Goal: Task Accomplishment & Management: Use online tool/utility

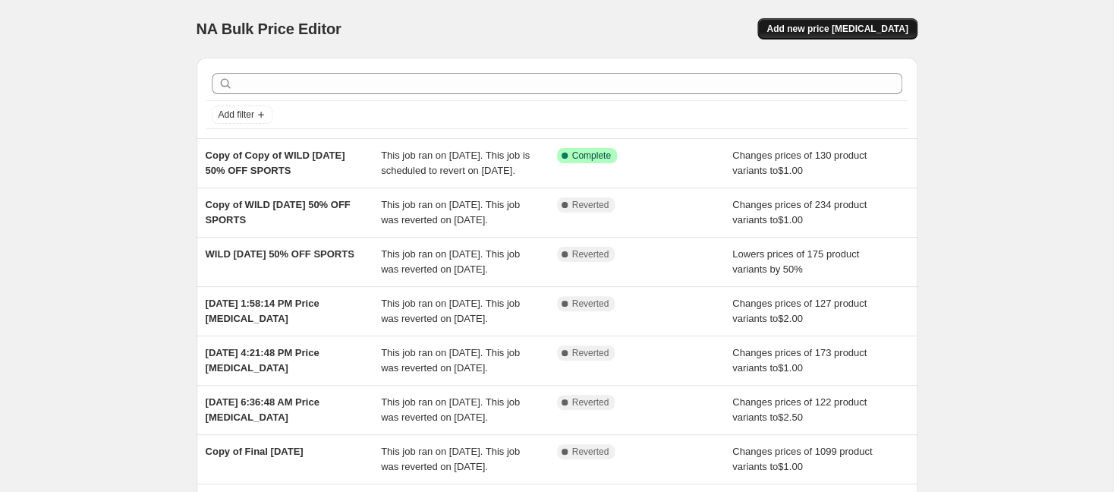
click at [824, 29] on span "Add new price [MEDICAL_DATA]" at bounding box center [836, 29] width 141 height 12
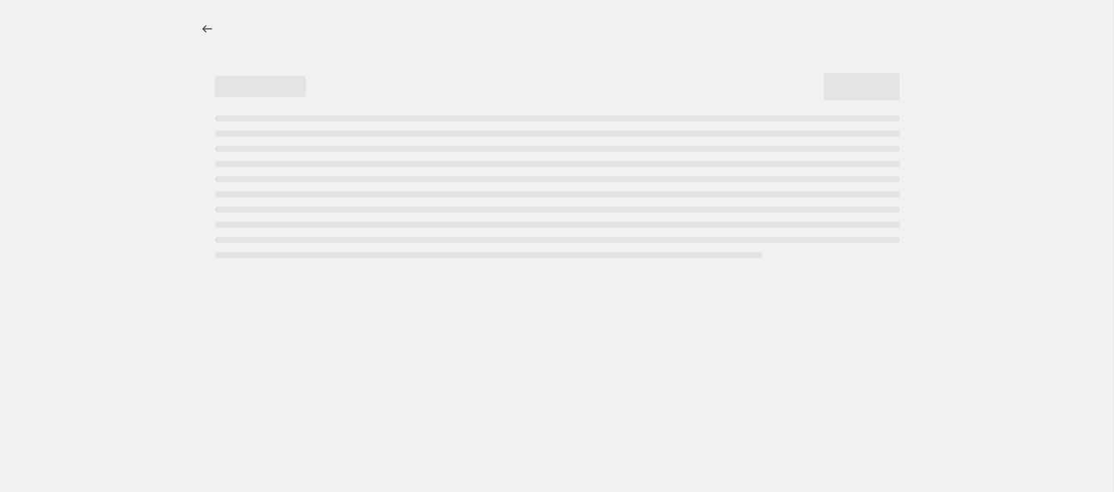
select select "percentage"
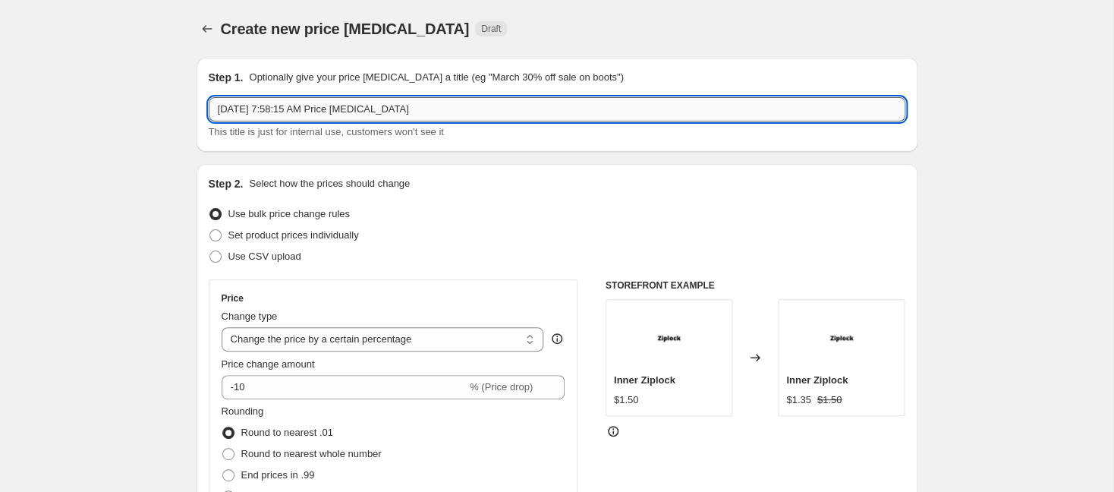
click at [303, 118] on input "Sep 3, 2025, 7:58:15 AM Price change job" at bounding box center [557, 109] width 697 height 24
click at [306, 111] on input "Sep 3, 2025, 7:58:15 AM Price change job" at bounding box center [557, 109] width 697 height 24
click at [306, 110] on input "Sep 3, 2025, 7:58:15 AM Price change job" at bounding box center [557, 109] width 697 height 24
click at [306, 109] on input "Sep 3, 2025, 7:58:15 AM Price change job" at bounding box center [557, 109] width 697 height 24
click at [304, 109] on input "Sep 3, 2025, 7:58:15 AM Price change job" at bounding box center [557, 109] width 697 height 24
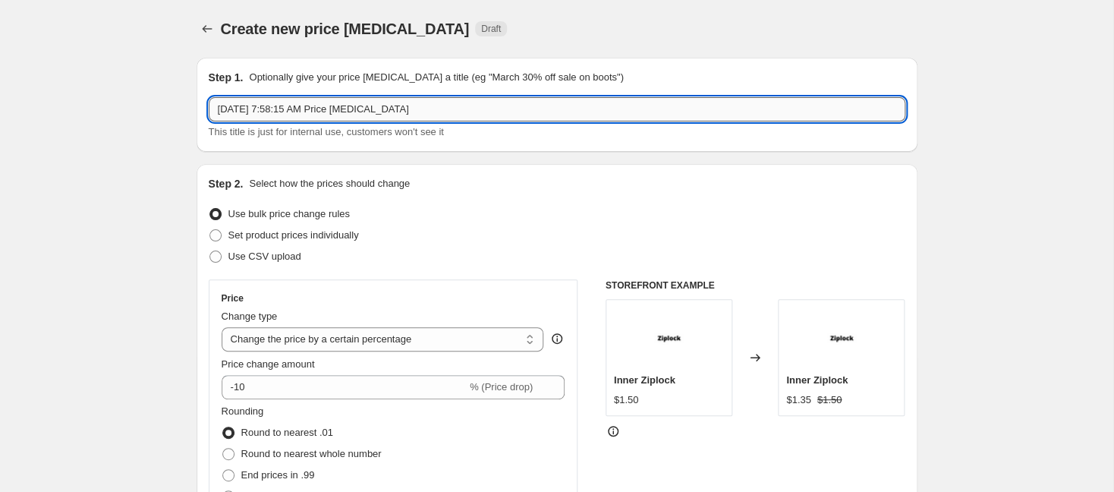
click at [304, 109] on input "Sep 3, 2025, 7:58:15 AM Price change job" at bounding box center [557, 109] width 697 height 24
type input "Wild Wednesday"
click at [301, 344] on select "Change the price to a certain amount Change the price by a certain amount Chang…" at bounding box center [383, 339] width 323 height 24
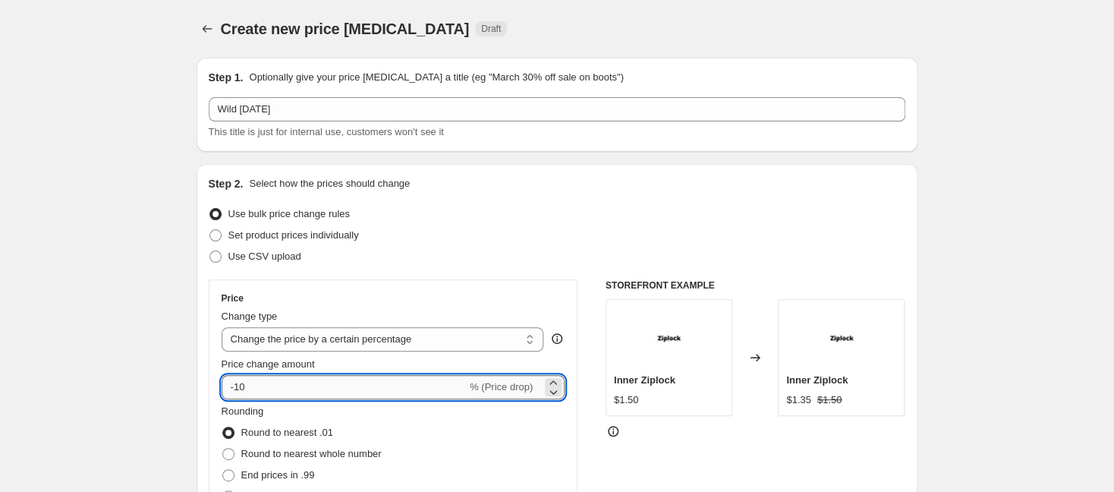
click at [299, 392] on input "-10" at bounding box center [344, 387] width 245 height 24
type input "-1"
type input "-50"
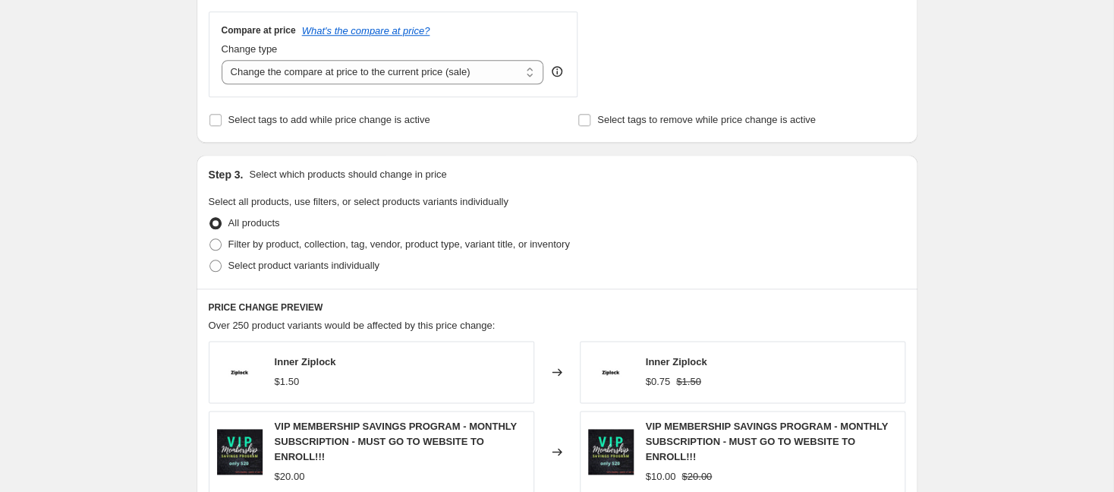
scroll to position [558, 0]
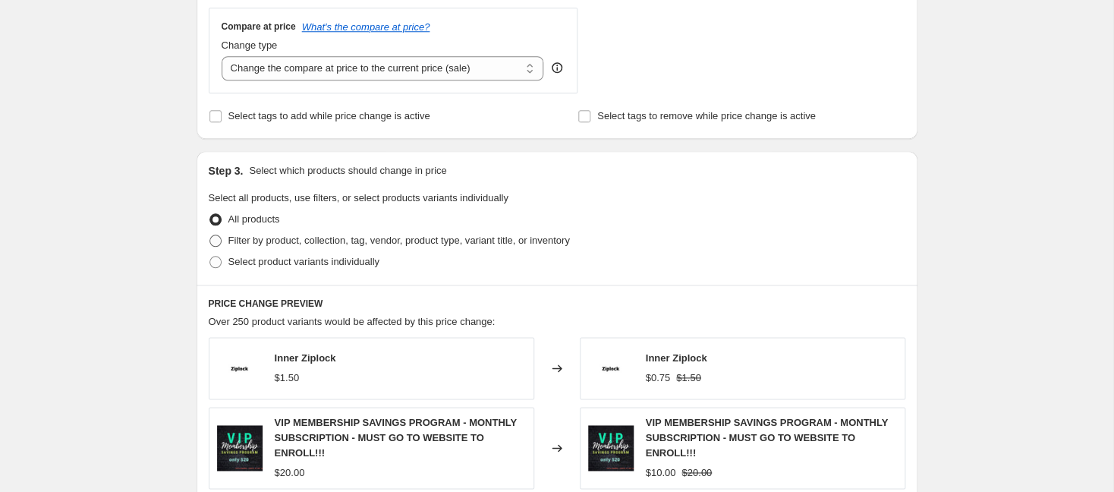
click at [230, 246] on span "Filter by product, collection, tag, vendor, product type, variant title, or inv…" at bounding box center [398, 239] width 341 height 11
click at [210, 235] on input "Filter by product, collection, tag, vendor, product type, variant title, or inv…" at bounding box center [209, 234] width 1 height 1
radio input "true"
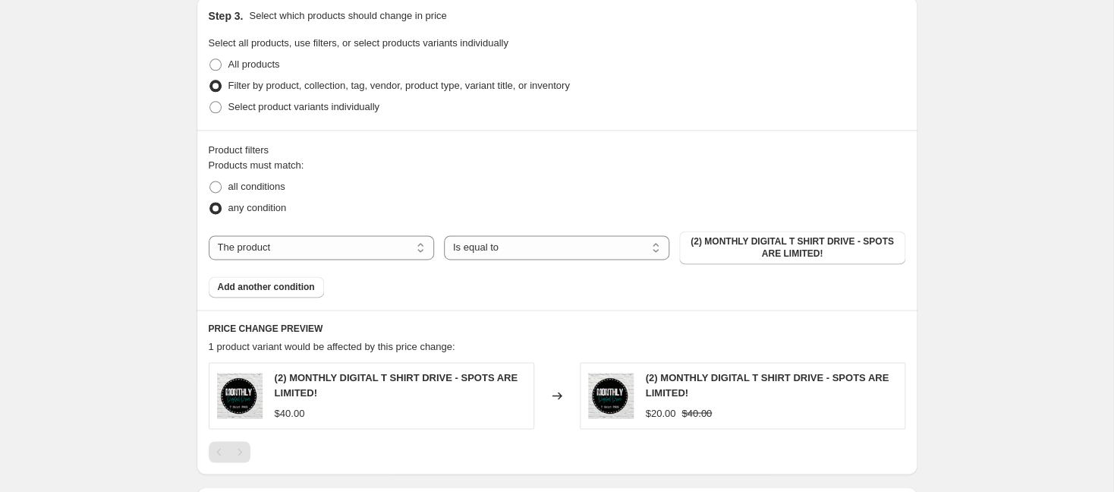
scroll to position [717, 0]
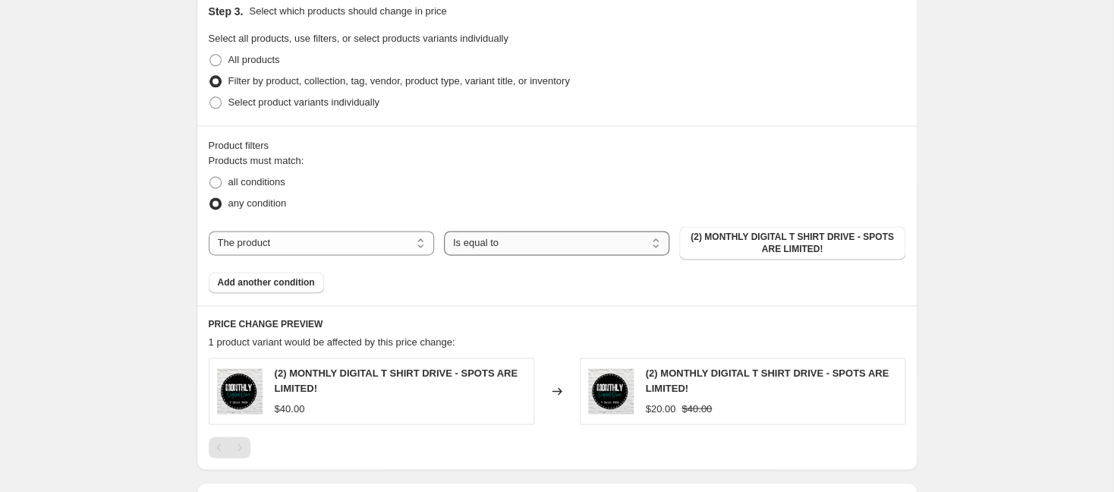
click at [444, 231] on select "Is equal to Is not equal to" at bounding box center [556, 243] width 225 height 24
click at [209, 231] on select "The product The product's collection The product's tag The product's vendor The…" at bounding box center [321, 243] width 225 height 24
select select "collection"
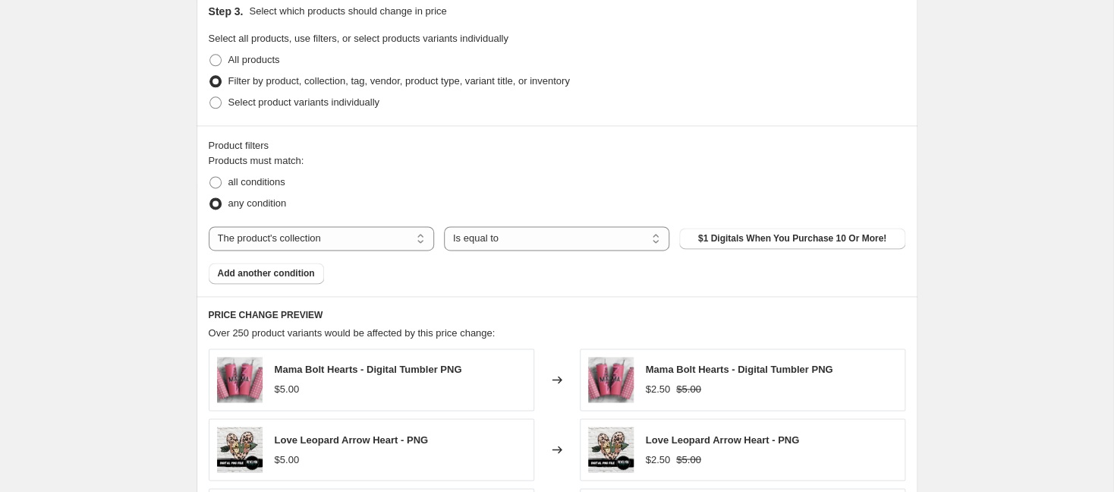
click at [732, 249] on button "$1 Digitals When You Purchase 10 Or More!" at bounding box center [791, 238] width 225 height 21
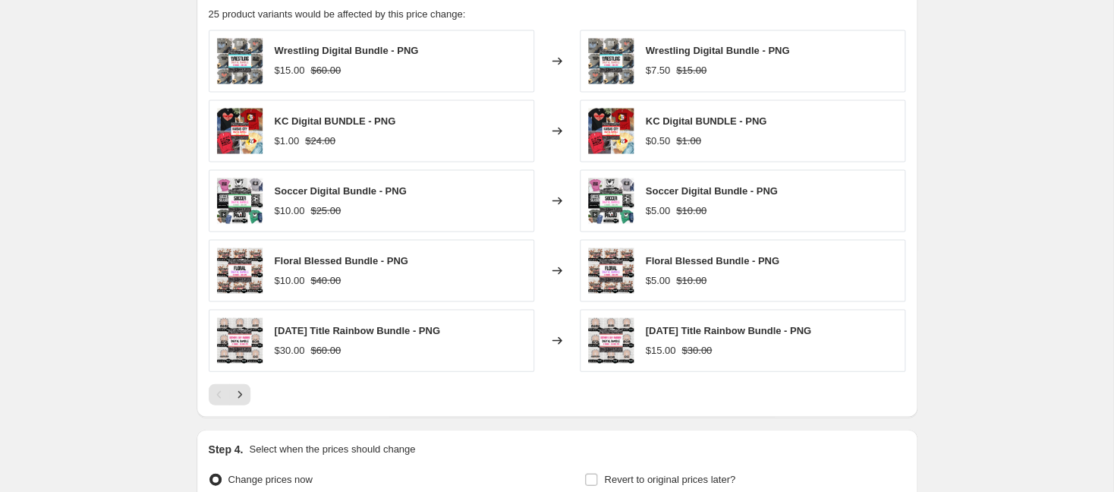
scroll to position [1201, 0]
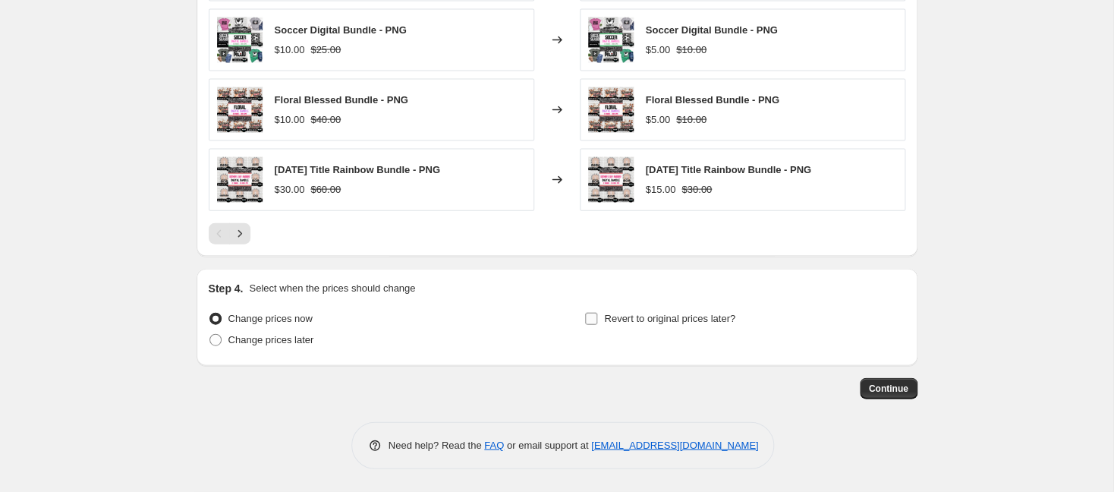
click at [590, 314] on input "Revert to original prices later?" at bounding box center [591, 319] width 12 height 12
checkbox input "true"
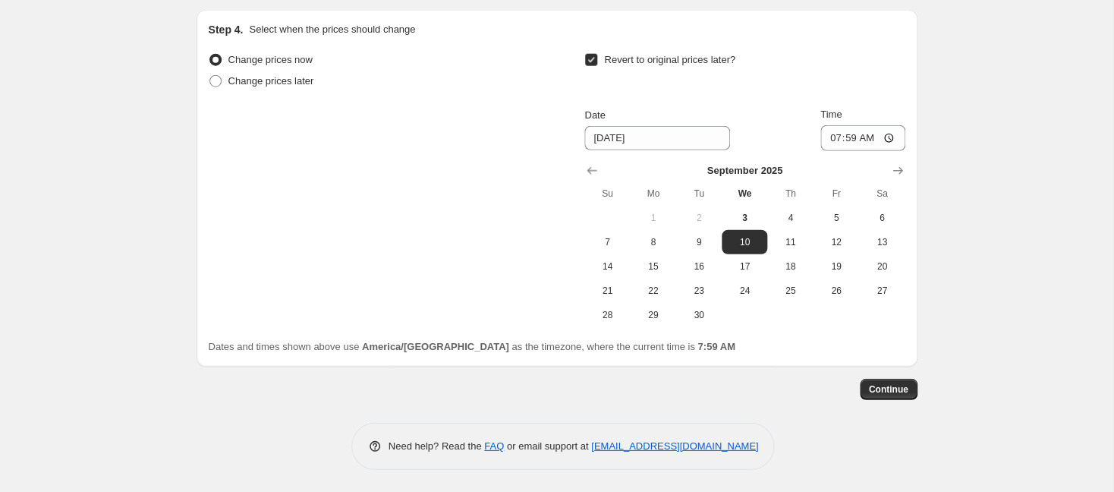
scroll to position [1459, 0]
click at [797, 246] on span "11" at bounding box center [789, 241] width 33 height 12
type input "9/11/2025"
click at [883, 389] on span "Continue" at bounding box center [888, 388] width 39 height 12
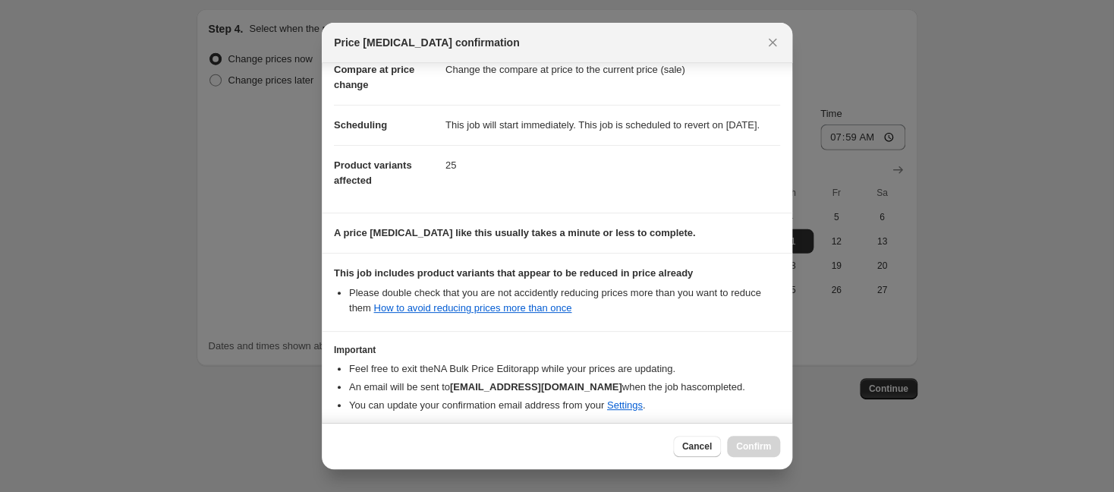
scroll to position [164, 0]
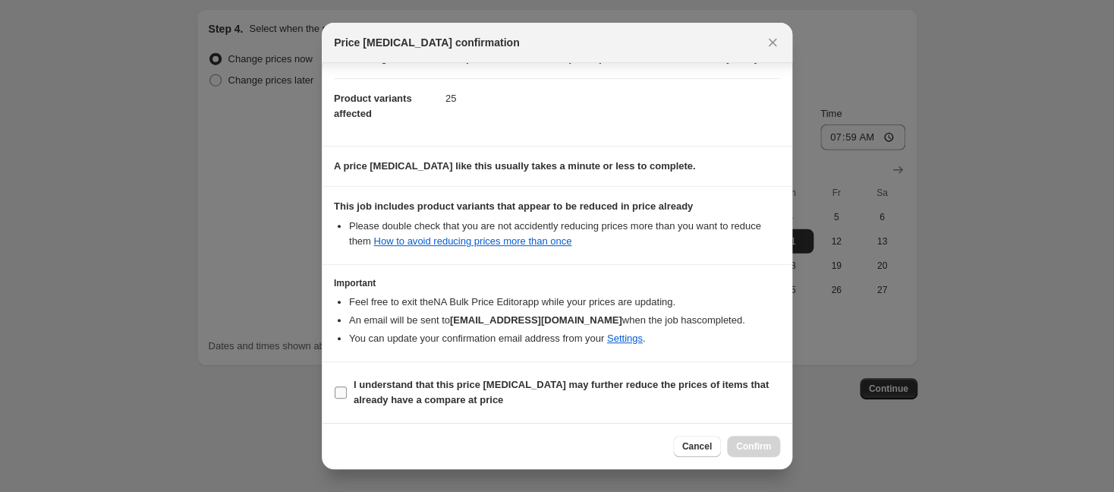
click at [344, 395] on input "I understand that this price change job may further reduce the prices of items …" at bounding box center [341, 392] width 12 height 12
checkbox input "true"
click at [758, 446] on span "Confirm" at bounding box center [753, 446] width 35 height 12
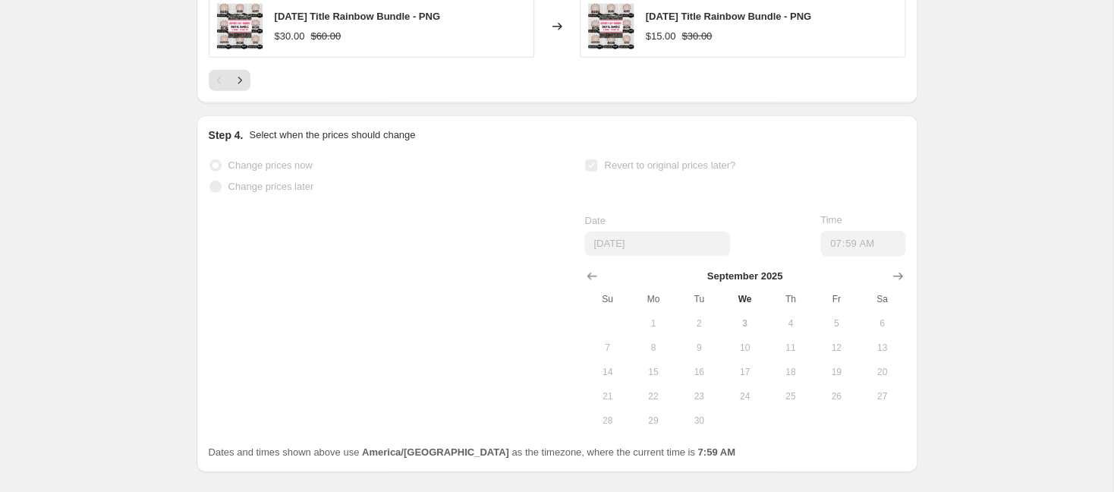
scroll to position [1498, 0]
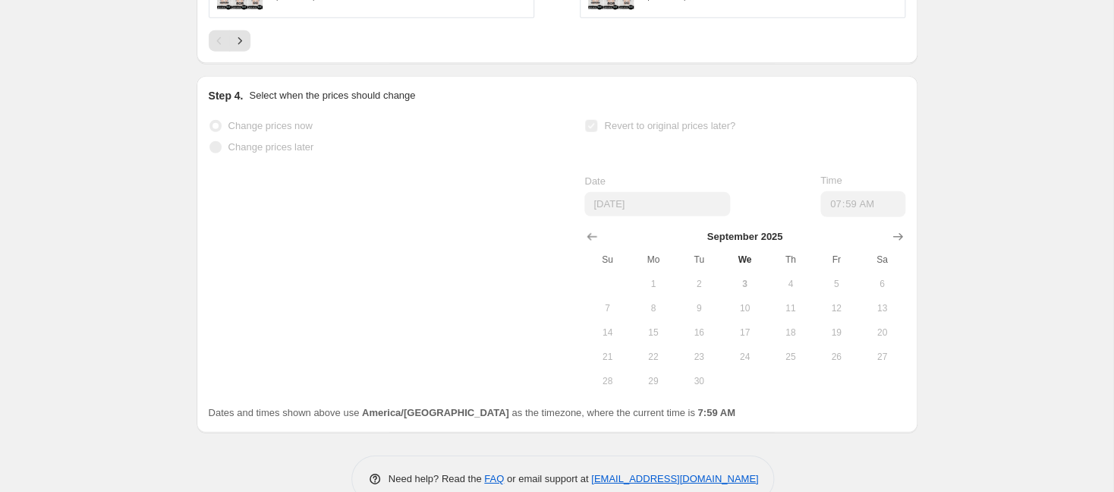
select select "percentage"
select select "collection"
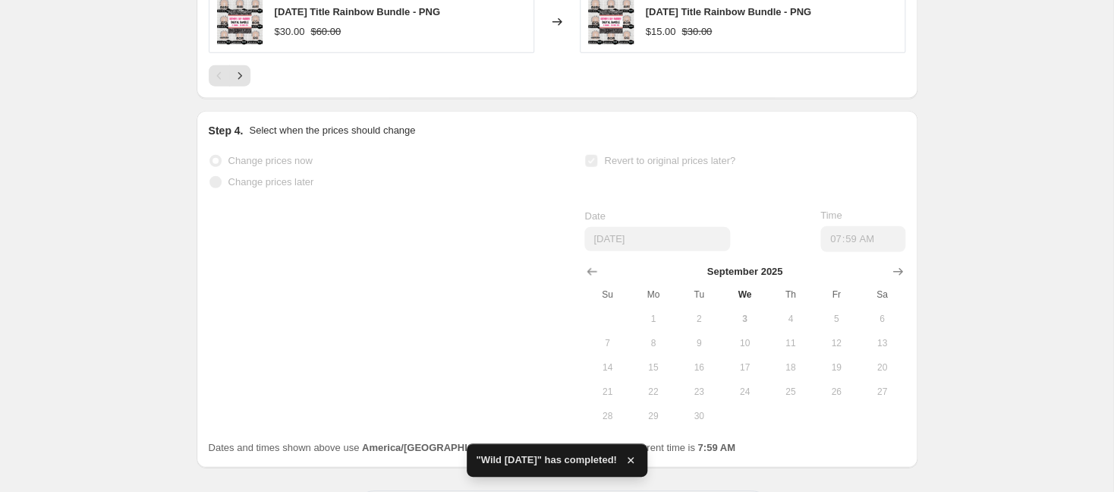
scroll to position [0, 0]
